Goal: Check status

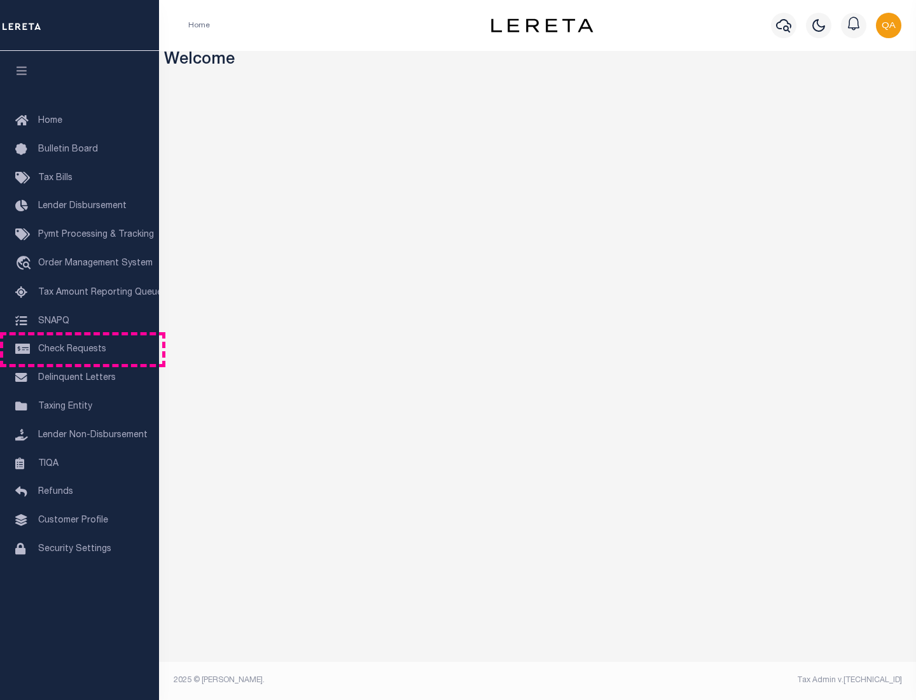
click at [80, 349] on span "Check Requests" at bounding box center [72, 349] width 68 height 9
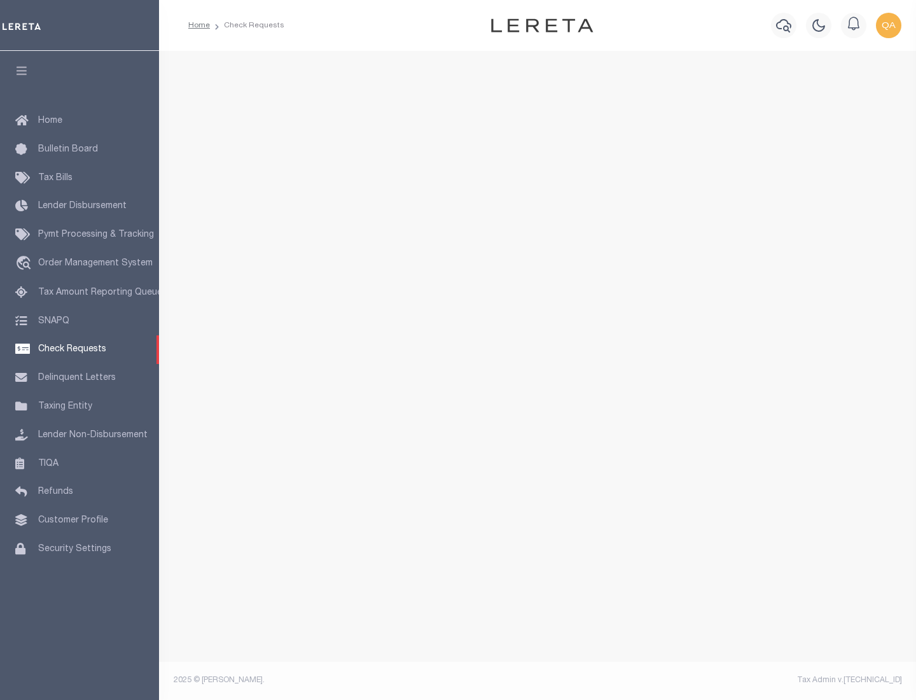
select select "50"
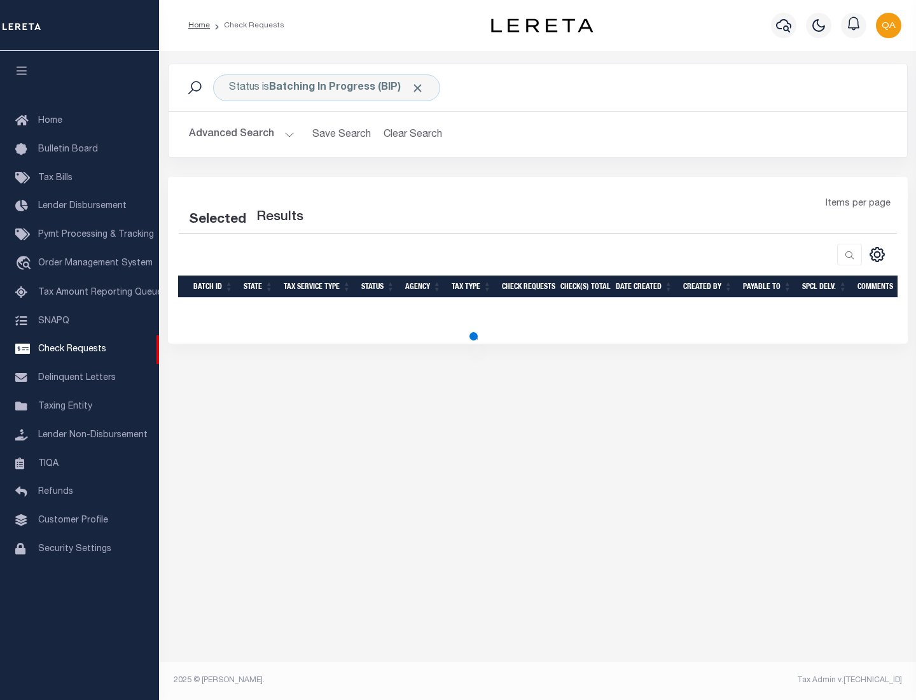
select select "50"
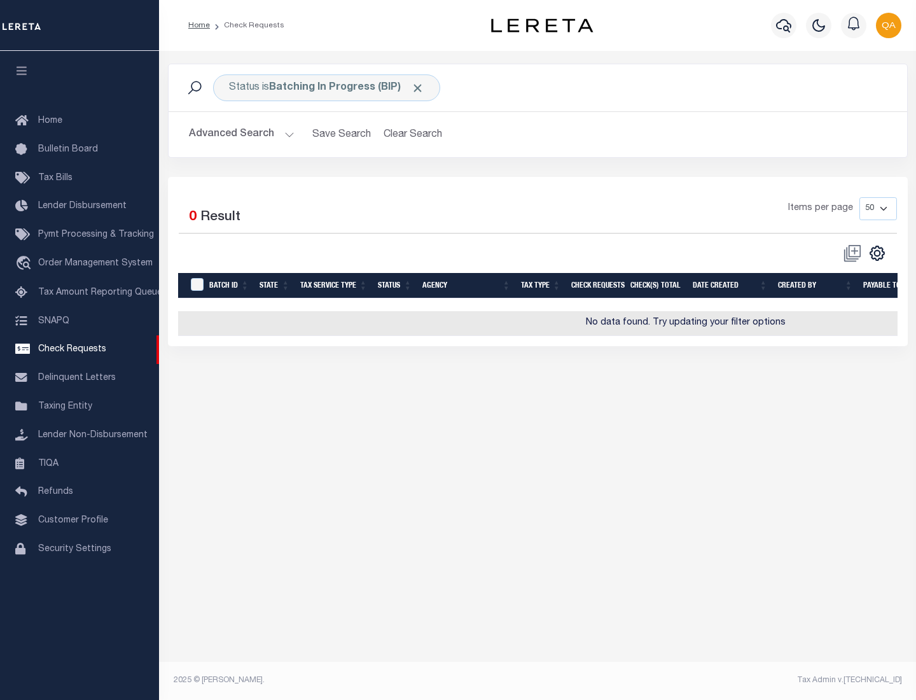
click at [418, 88] on span "Click to Remove" at bounding box center [417, 87] width 13 height 13
